Goal: Transaction & Acquisition: Purchase product/service

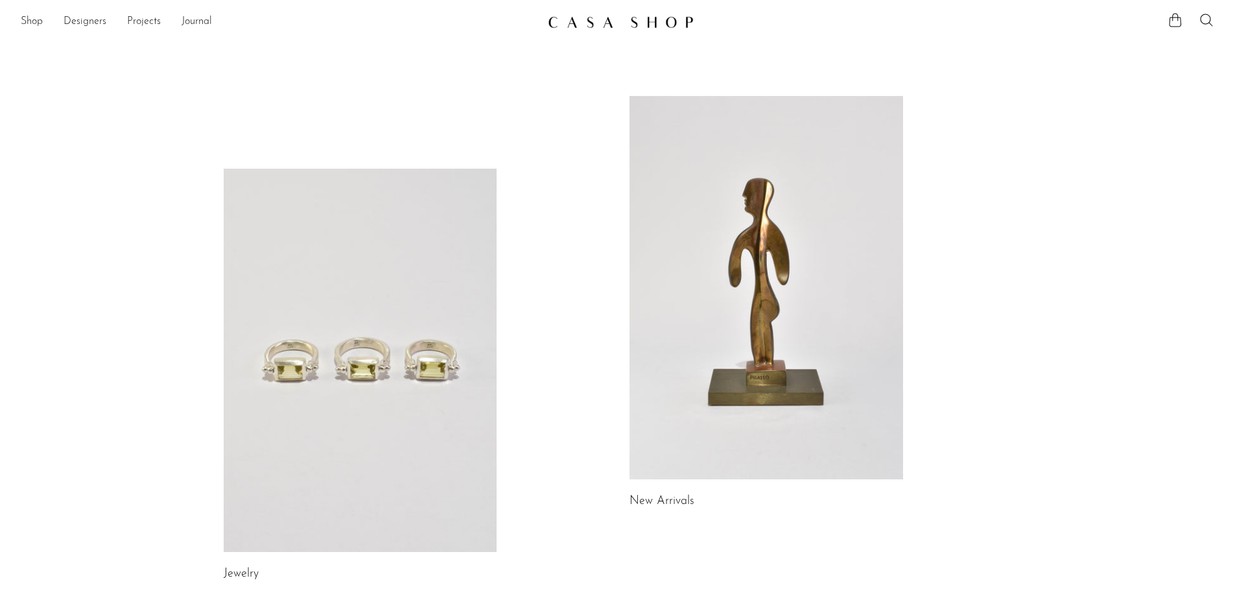
click at [402, 427] on link at bounding box center [361, 360] width 274 height 383
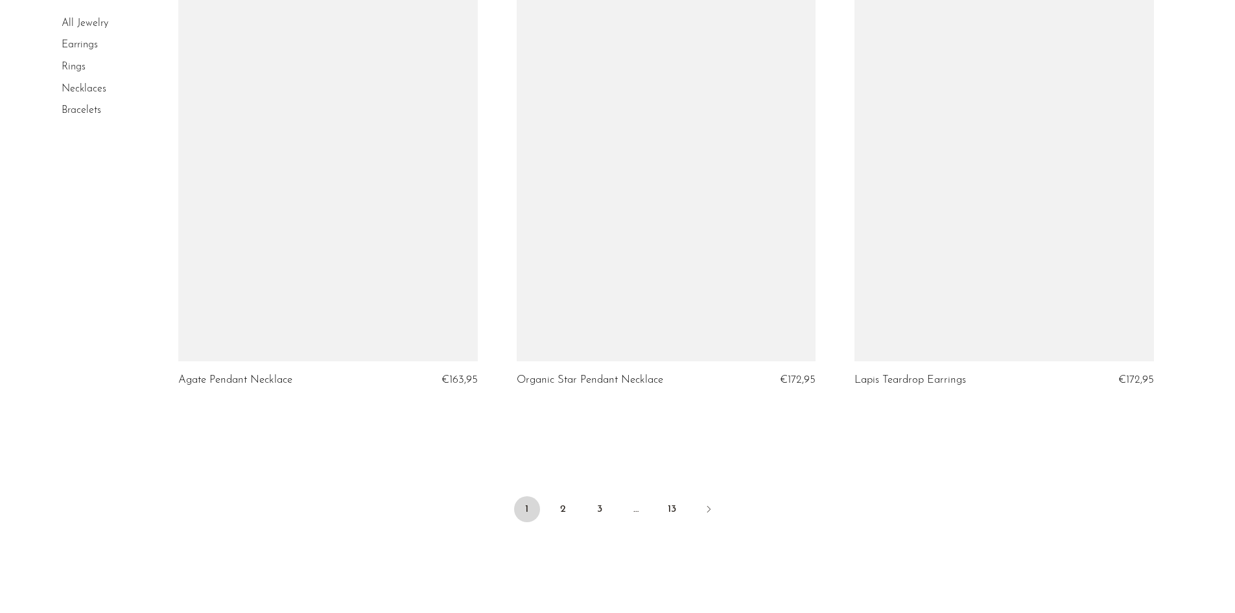
scroll to position [5512, 0]
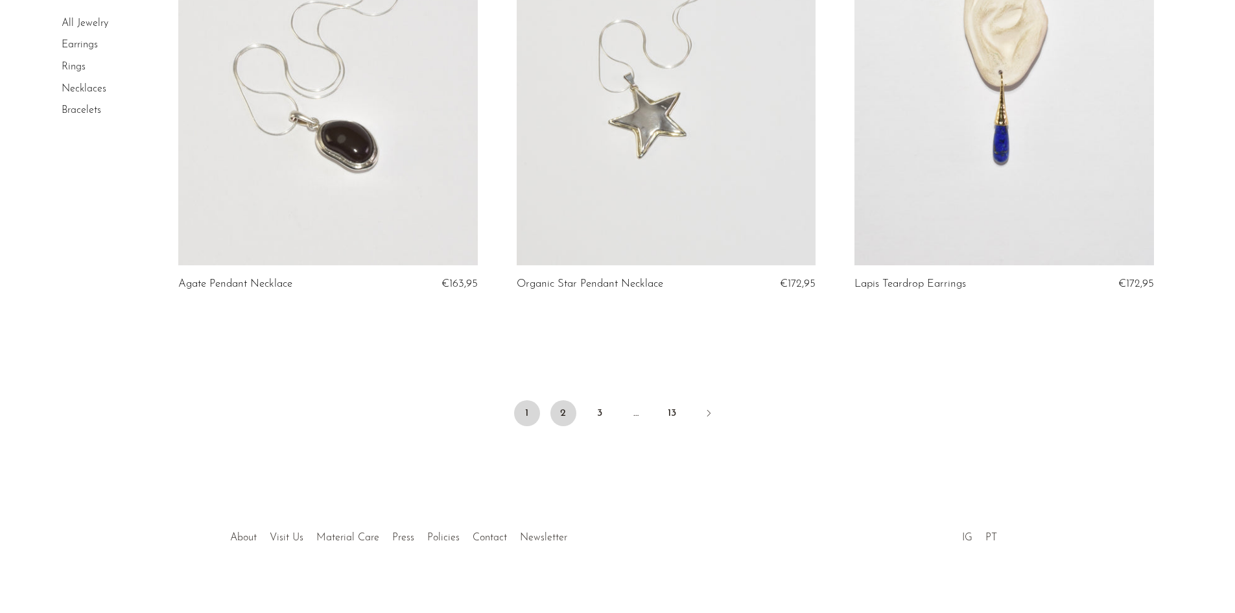
click at [575, 414] on link "2" at bounding box center [564, 413] width 26 height 26
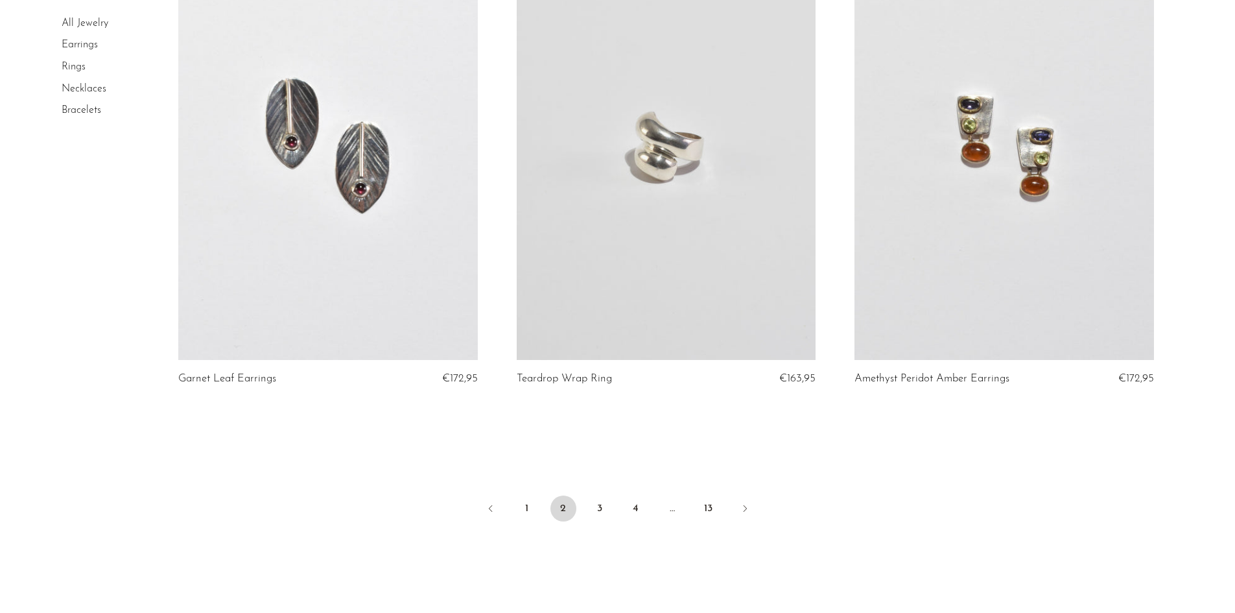
scroll to position [5535, 0]
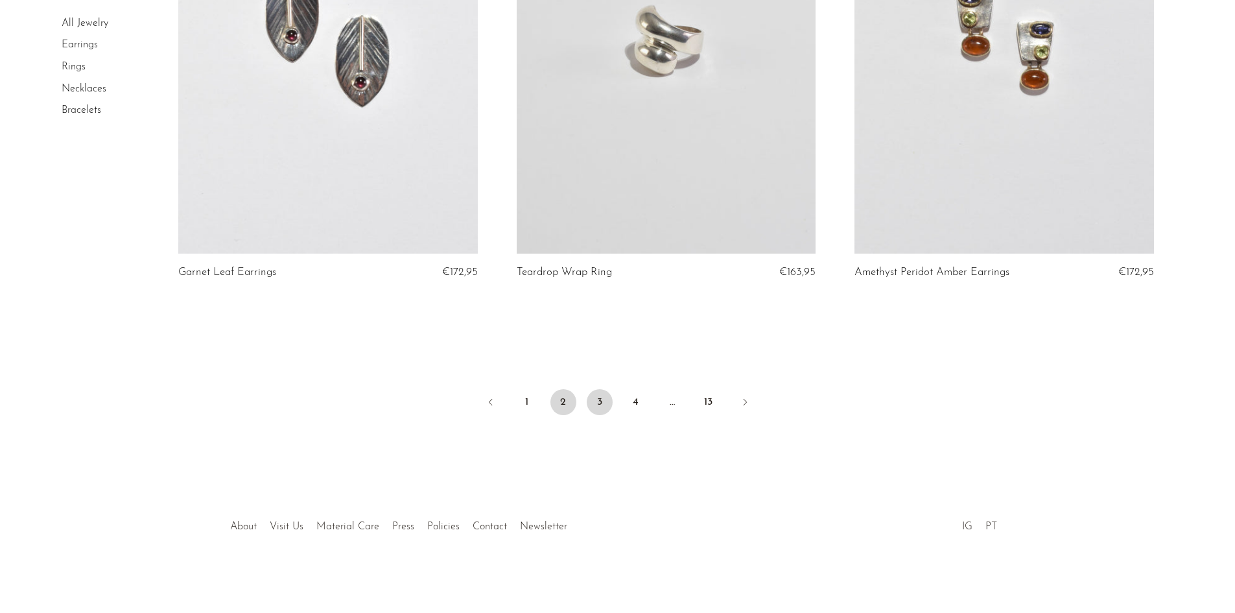
click at [590, 400] on link "3" at bounding box center [600, 402] width 26 height 26
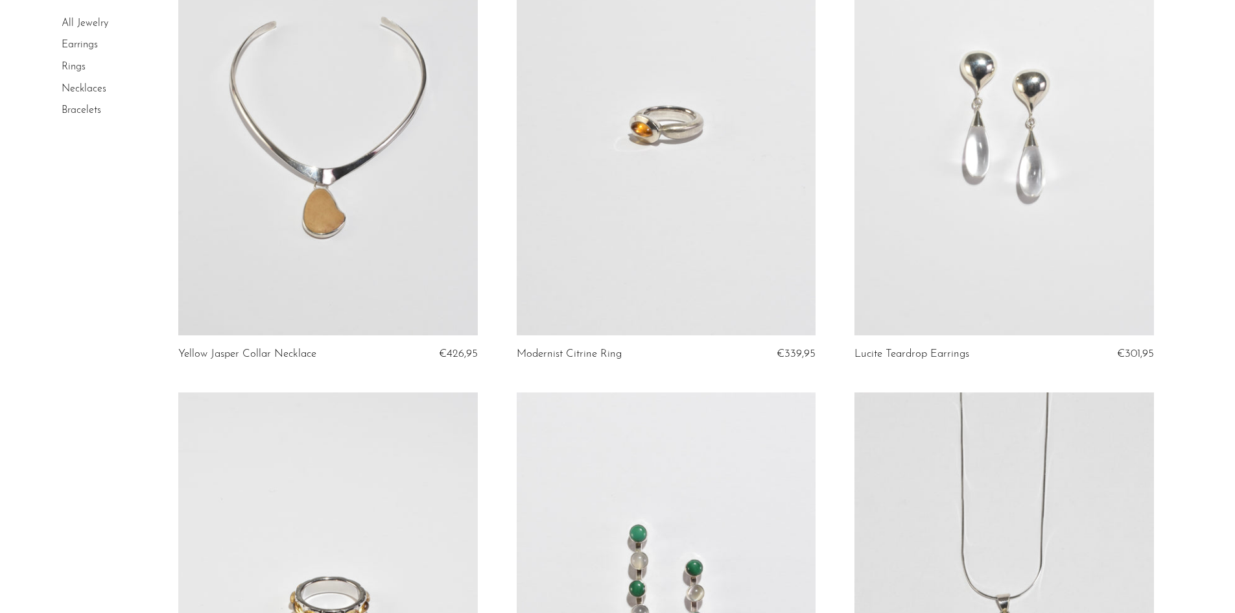
scroll to position [519, 0]
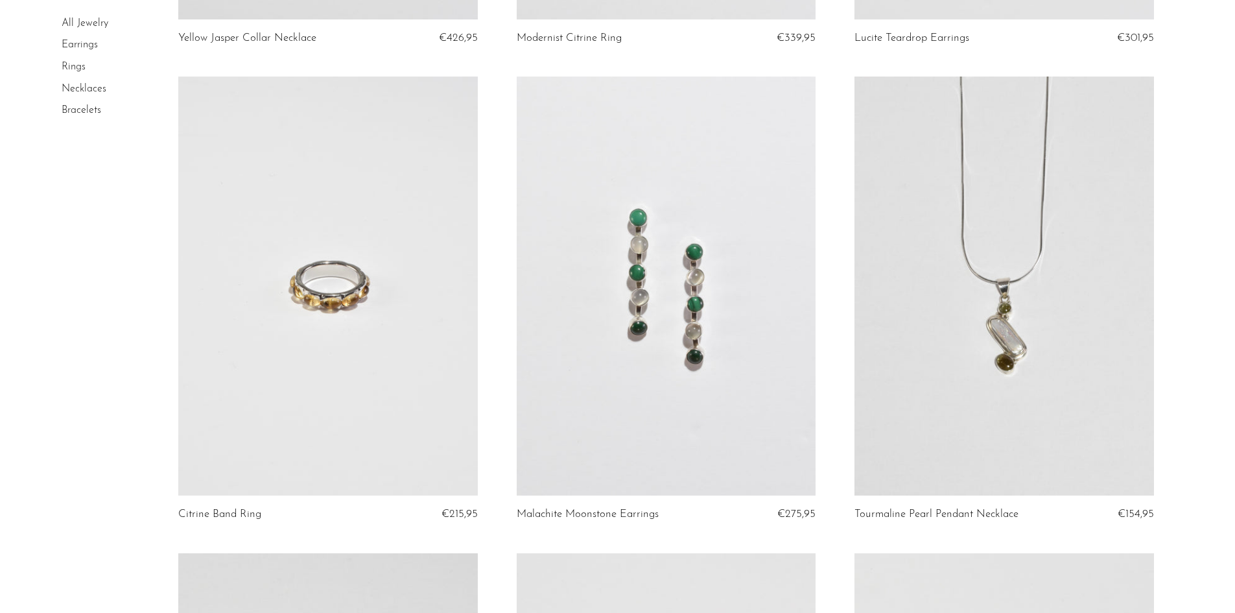
click at [620, 331] on link at bounding box center [666, 286] width 299 height 419
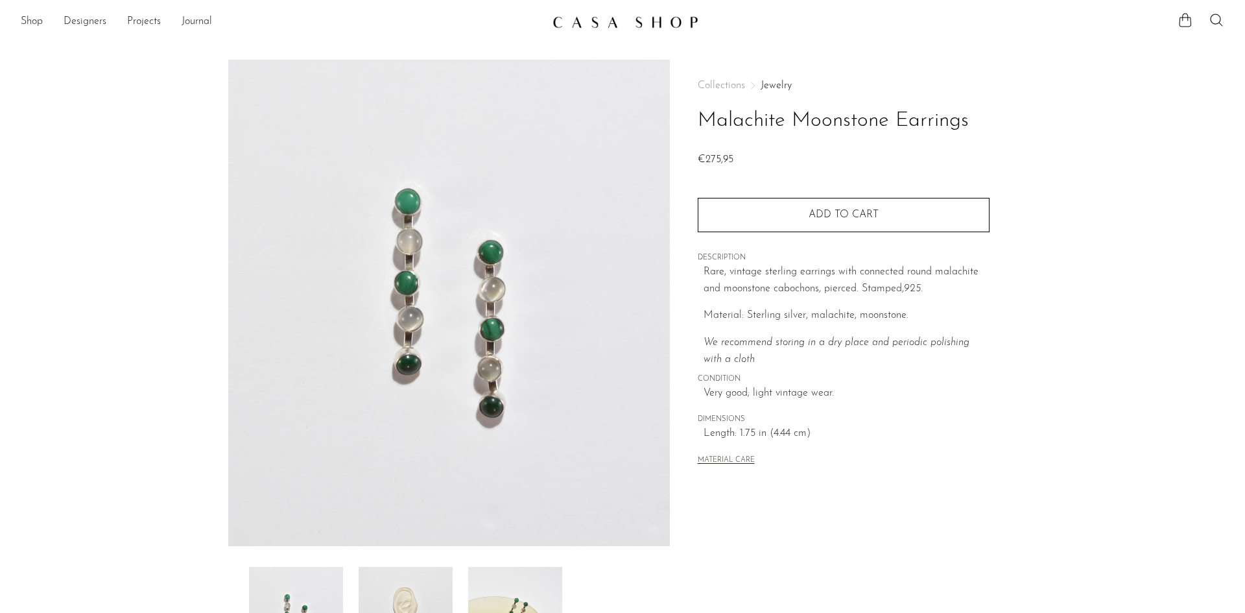
click at [399, 575] on img at bounding box center [406, 619] width 94 height 104
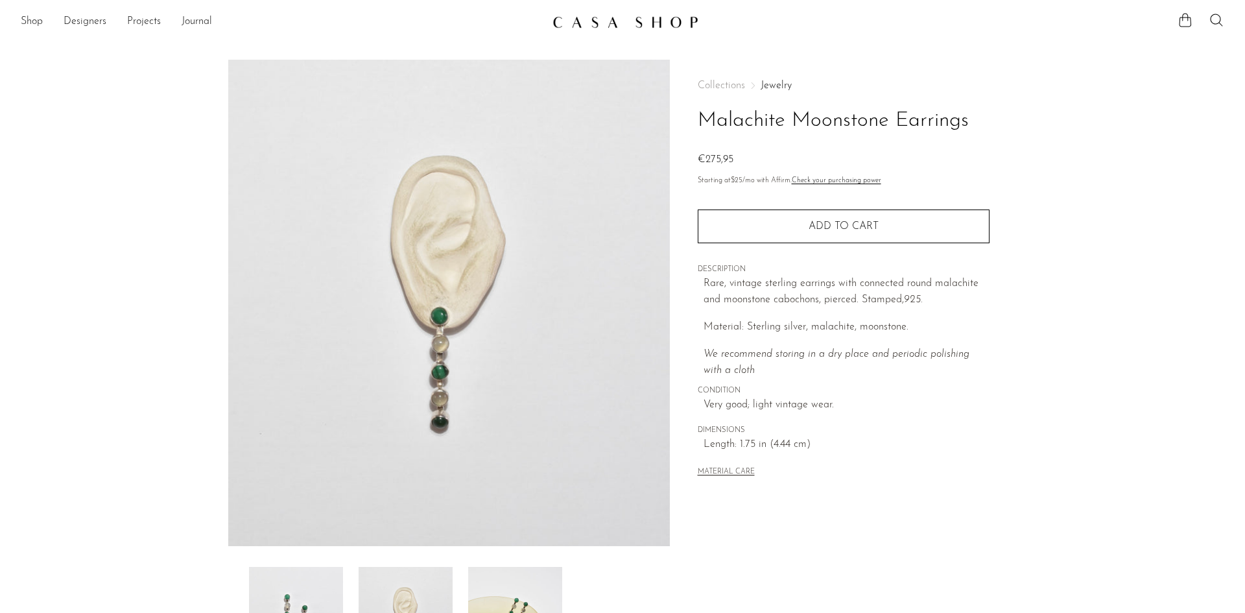
click at [486, 582] on img at bounding box center [515, 619] width 94 height 104
